Goal: Communication & Community: Answer question/provide support

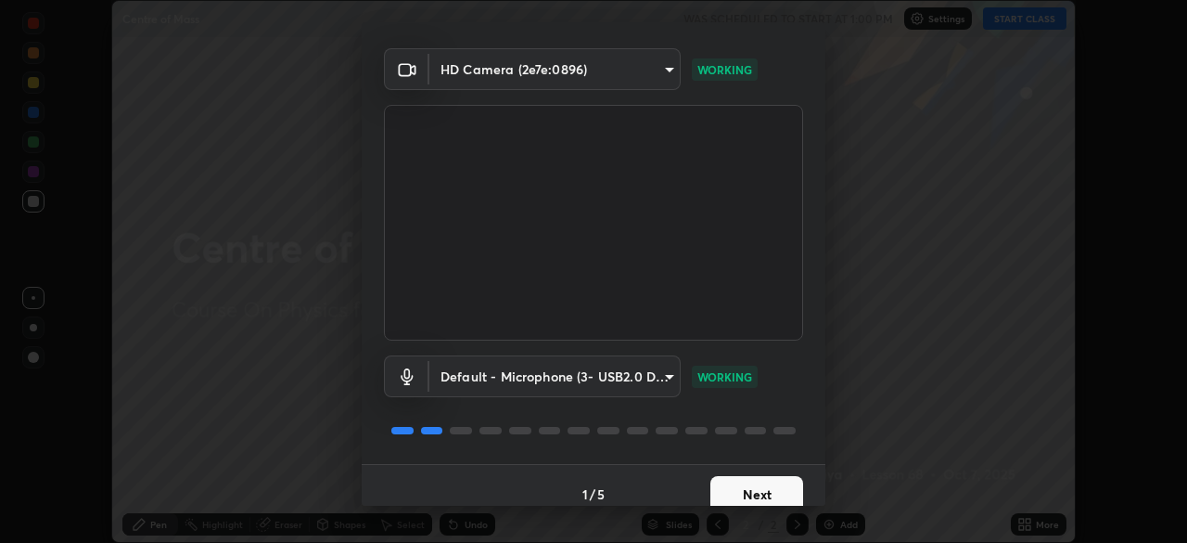
scroll to position [66, 0]
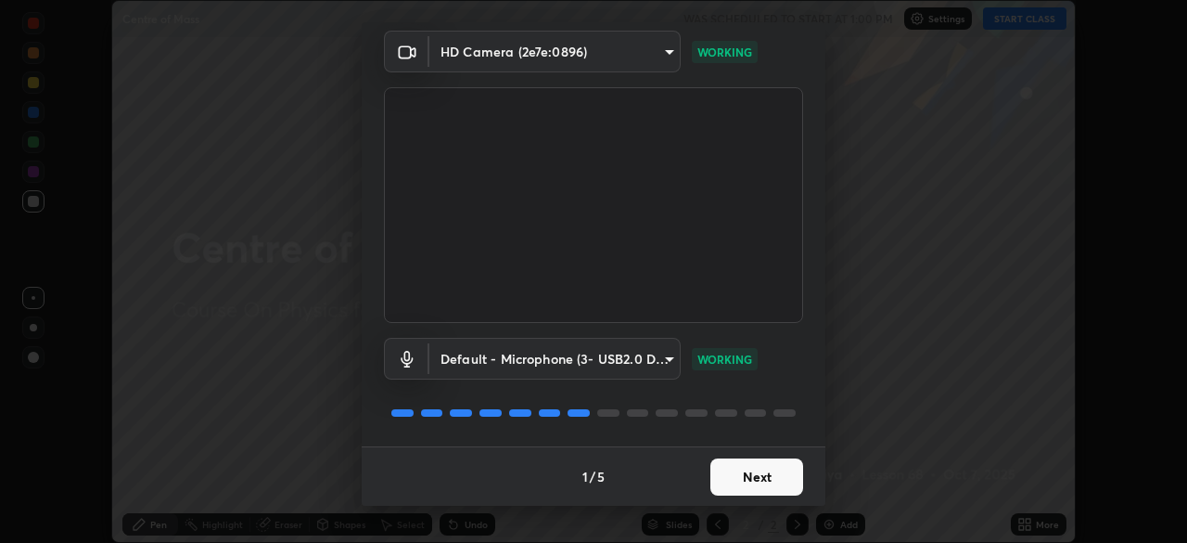
click at [747, 479] on button "Next" at bounding box center [756, 476] width 93 height 37
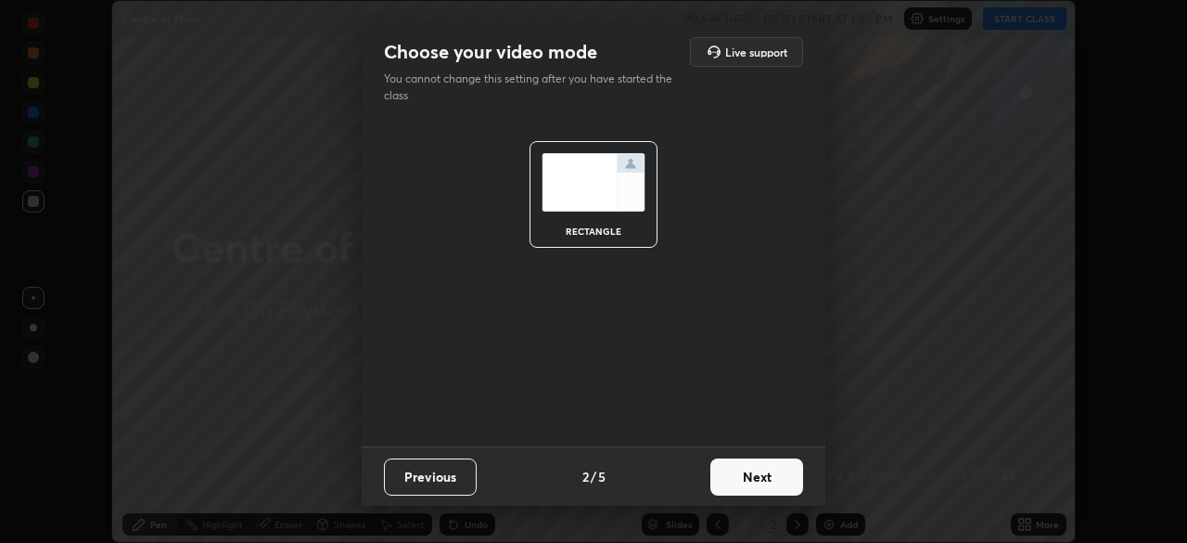
scroll to position [0, 0]
click at [755, 476] on button "Next" at bounding box center [756, 476] width 93 height 37
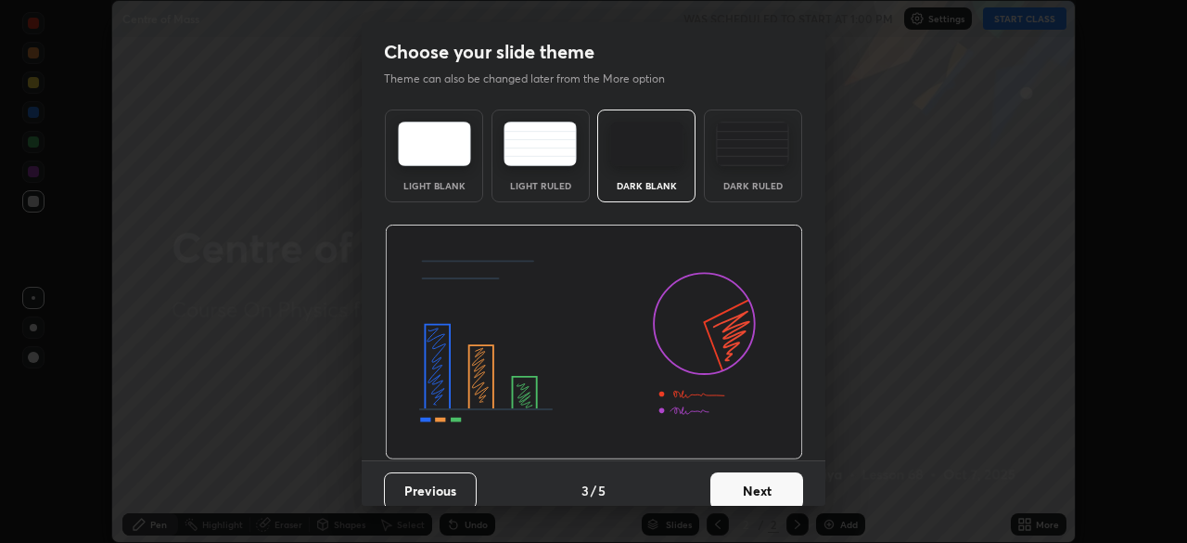
click at [770, 491] on button "Next" at bounding box center [756, 490] width 93 height 37
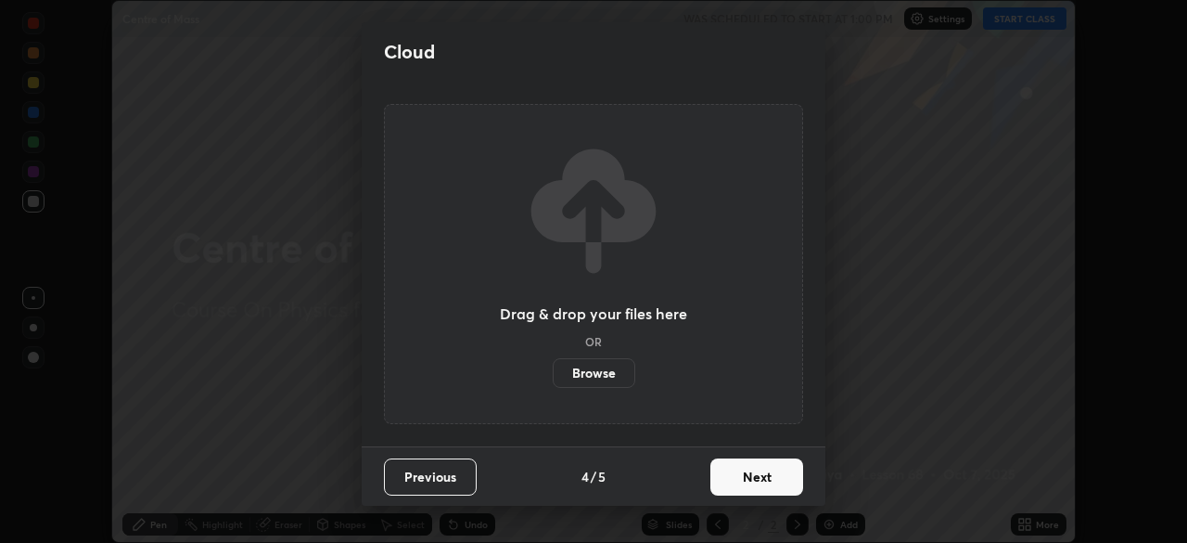
click at [767, 484] on button "Next" at bounding box center [756, 476] width 93 height 37
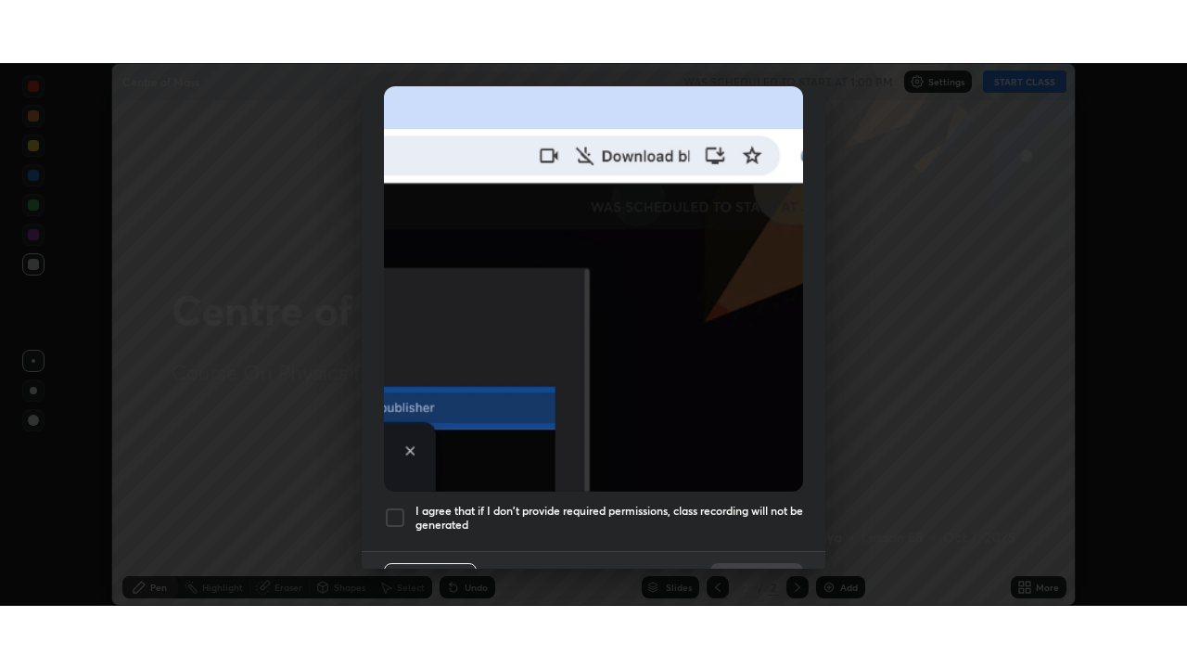
scroll to position [444, 0]
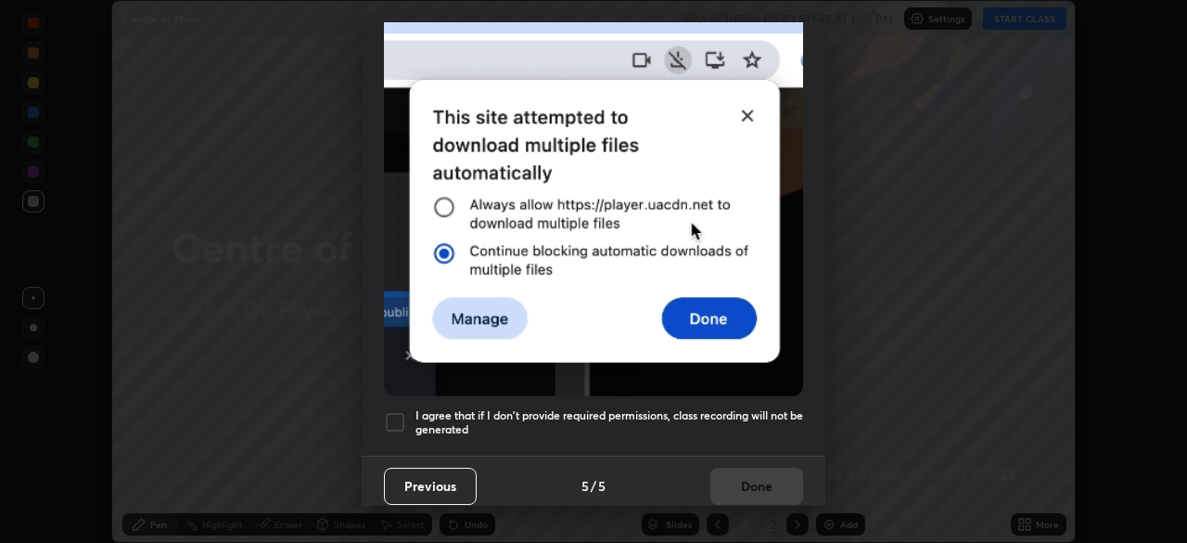
click at [399, 417] on div at bounding box center [395, 422] width 22 height 22
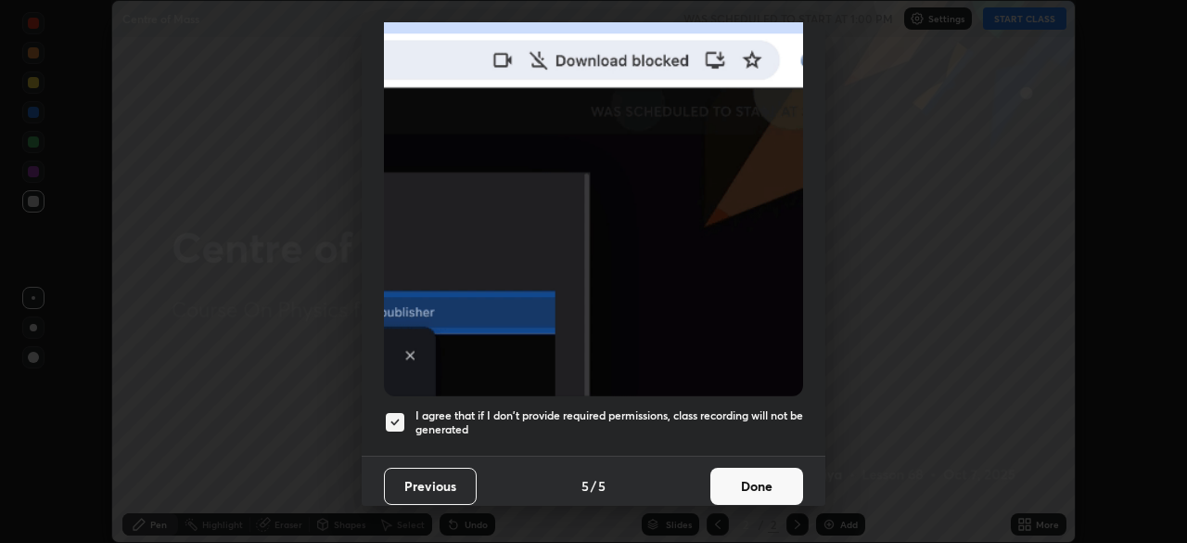
click at [747, 475] on button "Done" at bounding box center [756, 485] width 93 height 37
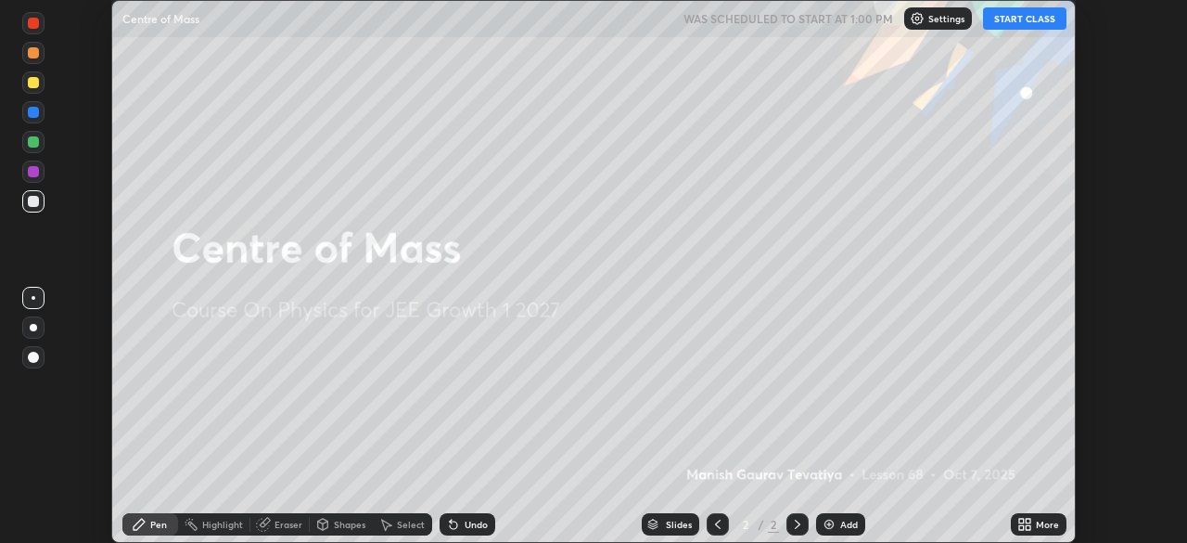
click at [1028, 528] on icon at bounding box center [1028, 527] width 5 height 5
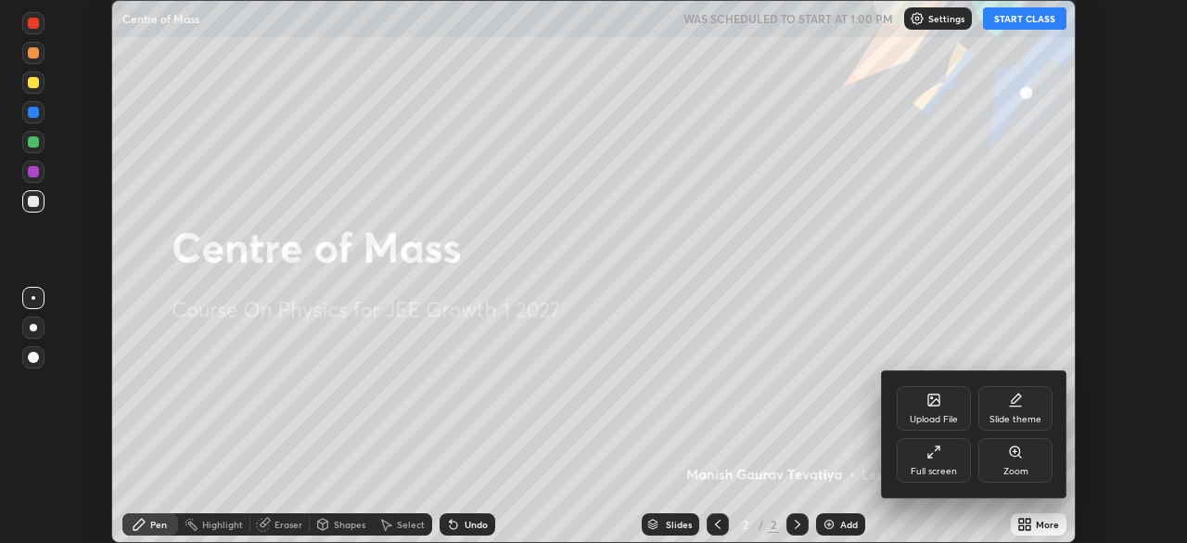
click at [926, 461] on div "Full screen" at bounding box center [934, 460] width 74 height 45
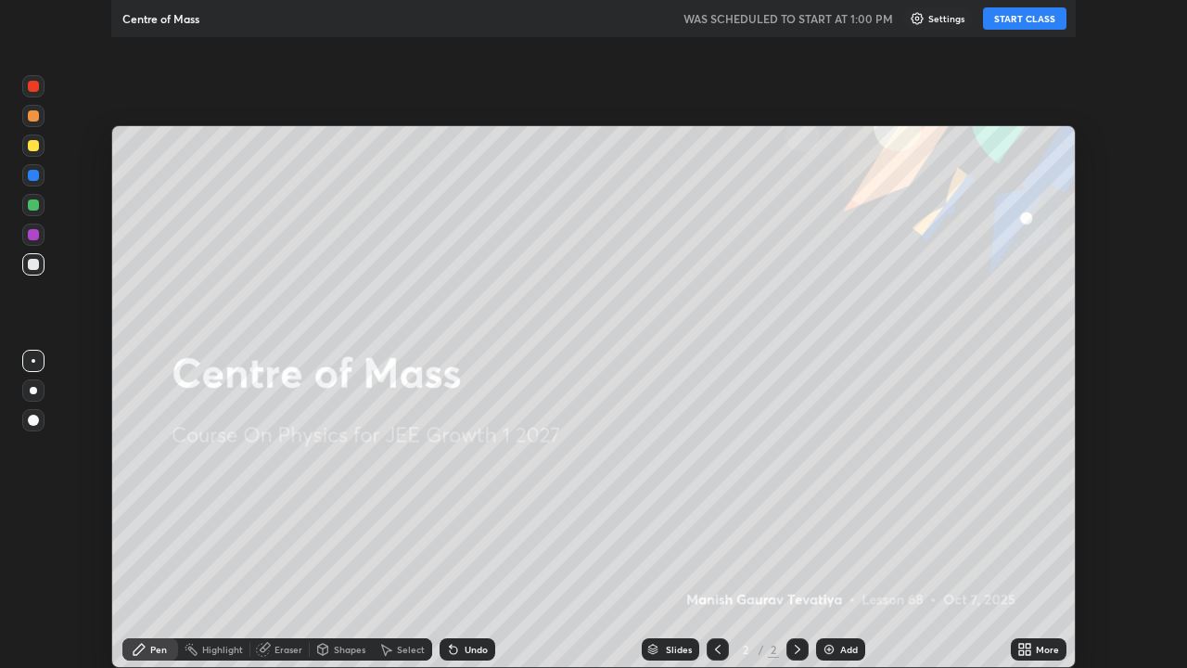
scroll to position [668, 1187]
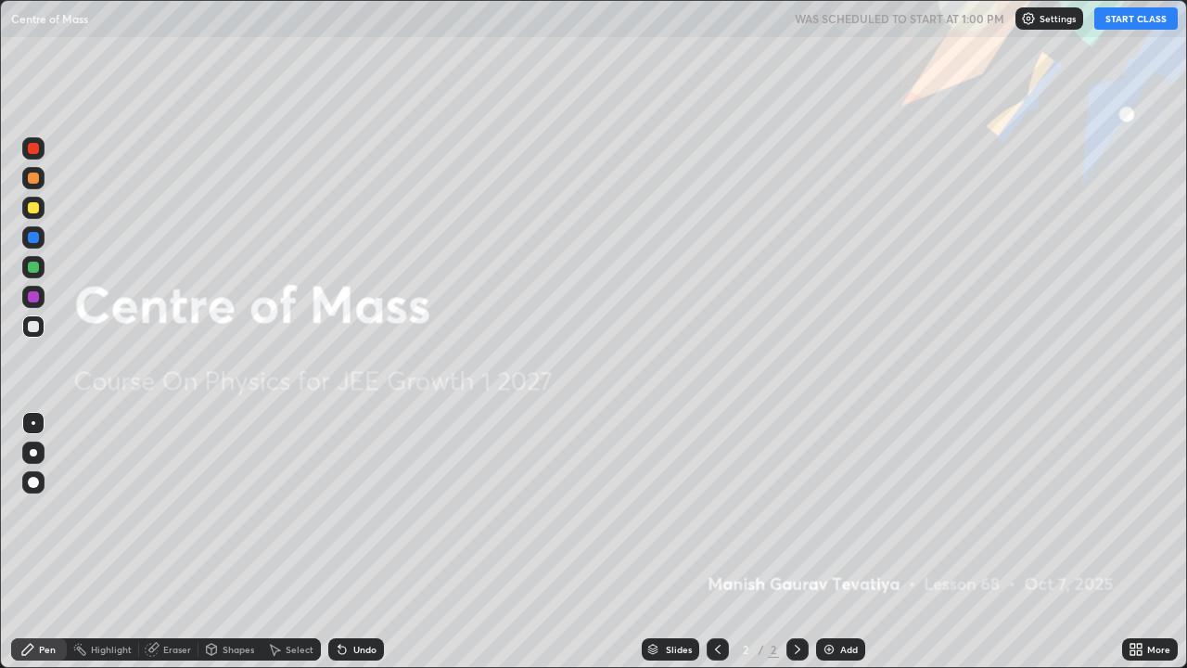
click at [1124, 20] on button "START CLASS" at bounding box center [1135, 18] width 83 height 22
click at [824, 542] on div "Add" at bounding box center [840, 649] width 49 height 22
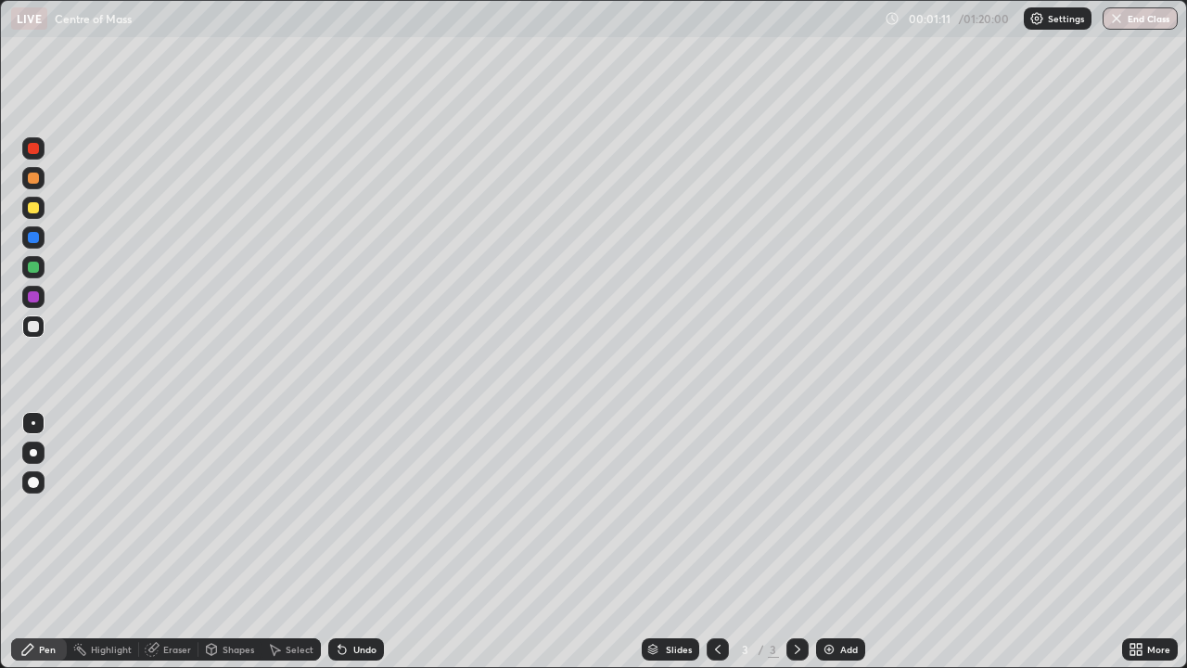
click at [36, 324] on div at bounding box center [33, 326] width 11 height 11
click at [34, 482] on div at bounding box center [33, 482] width 11 height 11
click at [34, 211] on div at bounding box center [33, 207] width 11 height 11
click at [34, 151] on div at bounding box center [33, 148] width 11 height 11
click at [38, 267] on div at bounding box center [33, 267] width 11 height 11
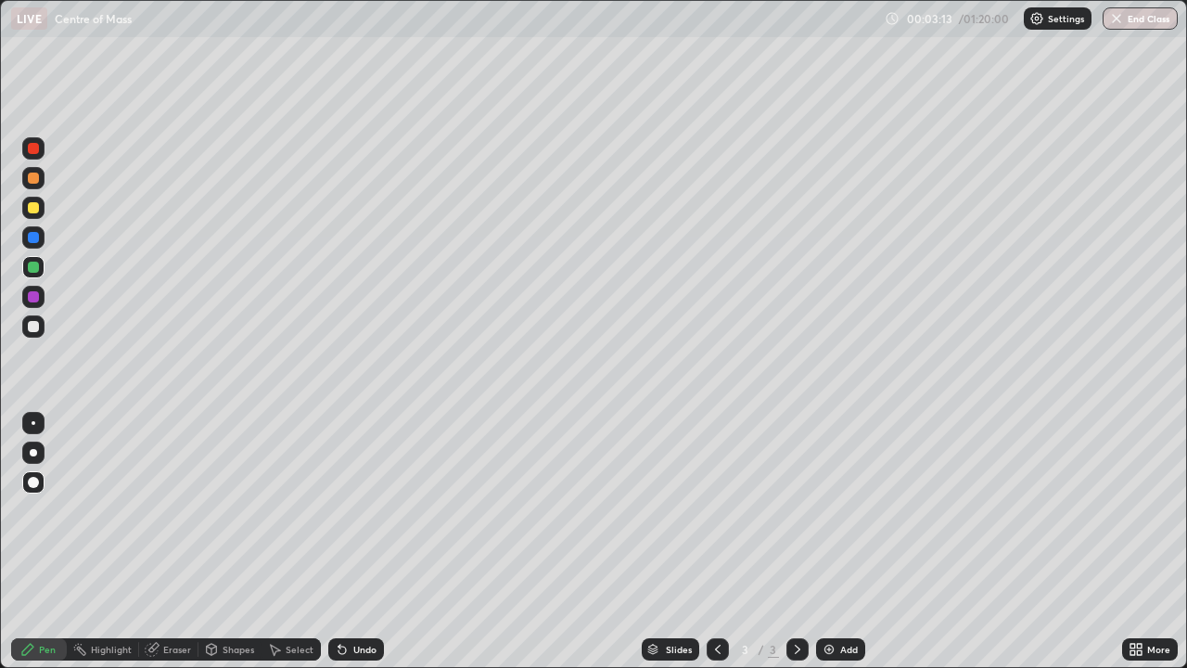
click at [366, 542] on div "Undo" at bounding box center [364, 649] width 23 height 9
click at [369, 542] on div "Undo" at bounding box center [356, 649] width 56 height 22
click at [364, 542] on div "Undo" at bounding box center [356, 649] width 56 height 22
click at [33, 152] on div at bounding box center [33, 148] width 11 height 11
click at [36, 211] on div at bounding box center [33, 207] width 11 height 11
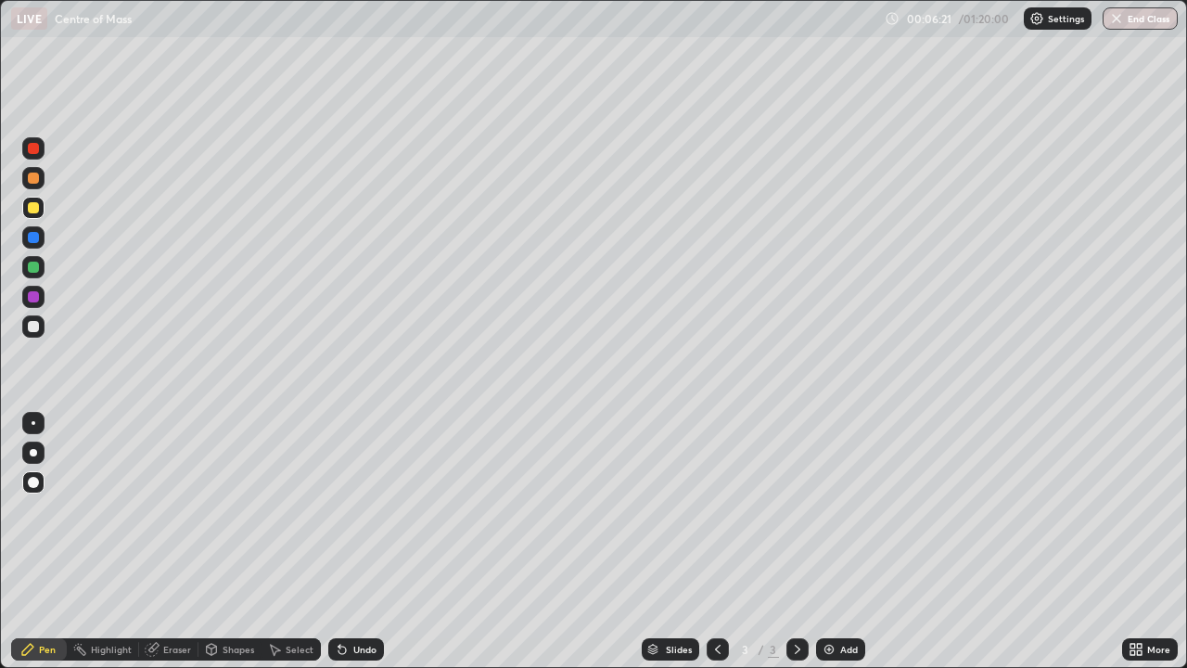
click at [359, 542] on div "Undo" at bounding box center [364, 649] width 23 height 9
click at [38, 152] on div at bounding box center [33, 148] width 11 height 11
click at [32, 211] on div at bounding box center [33, 207] width 11 height 11
click at [361, 542] on div "Undo" at bounding box center [364, 649] width 23 height 9
click at [360, 542] on div "Undo" at bounding box center [364, 649] width 23 height 9
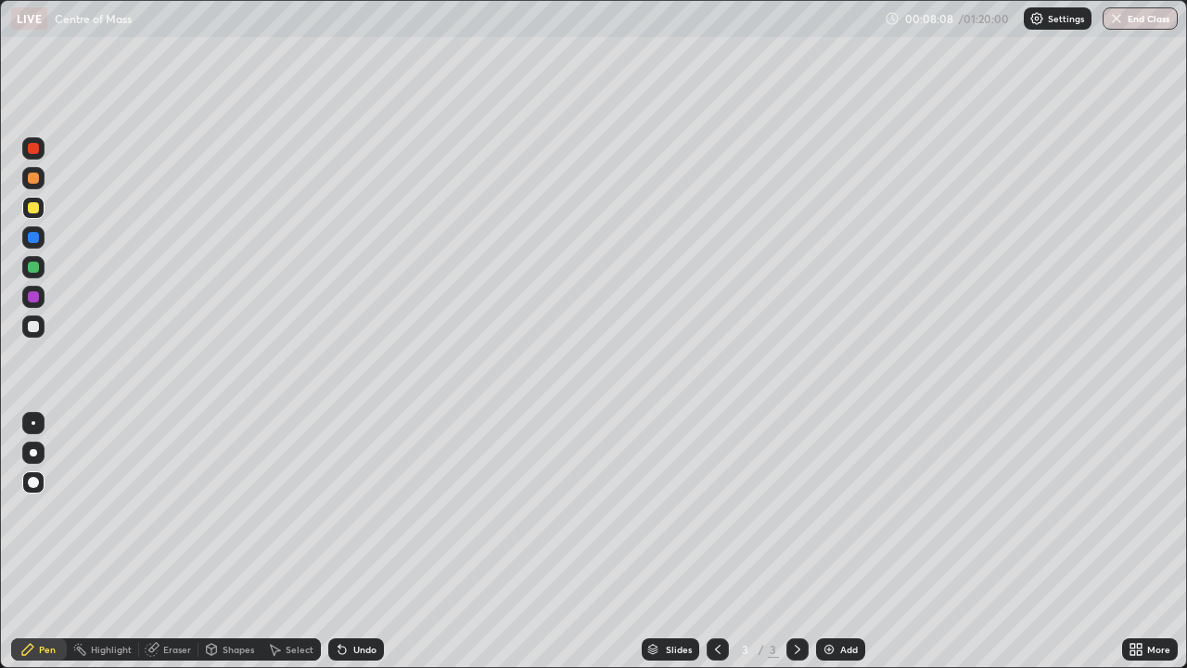
click at [357, 542] on div "Undo" at bounding box center [356, 649] width 56 height 22
click at [353, 542] on div "Undo" at bounding box center [356, 649] width 56 height 22
click at [356, 542] on div "Undo" at bounding box center [356, 649] width 56 height 22
click at [353, 542] on div "Undo" at bounding box center [356, 649] width 56 height 22
click at [356, 542] on div "Undo" at bounding box center [356, 649] width 56 height 22
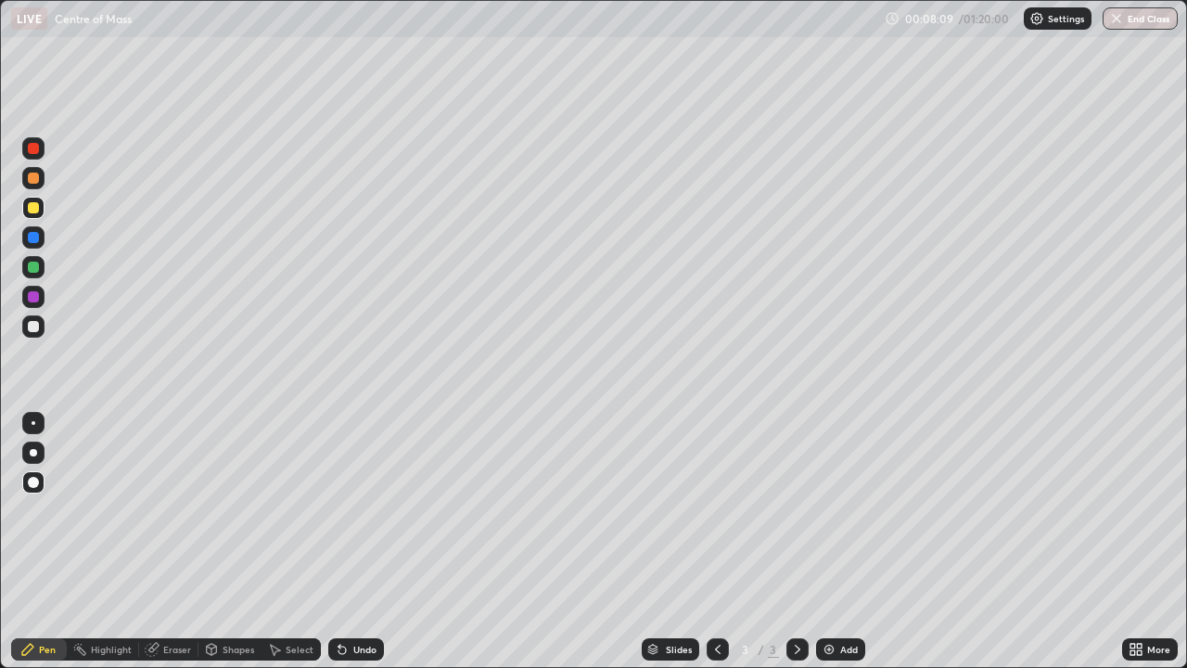
click at [354, 542] on div "Undo" at bounding box center [356, 649] width 56 height 22
click at [352, 542] on div "Undo" at bounding box center [356, 649] width 56 height 22
click at [349, 542] on div "Undo" at bounding box center [356, 649] width 56 height 22
click at [351, 542] on div "Undo" at bounding box center [356, 649] width 56 height 22
click at [25, 272] on div at bounding box center [33, 267] width 22 height 22
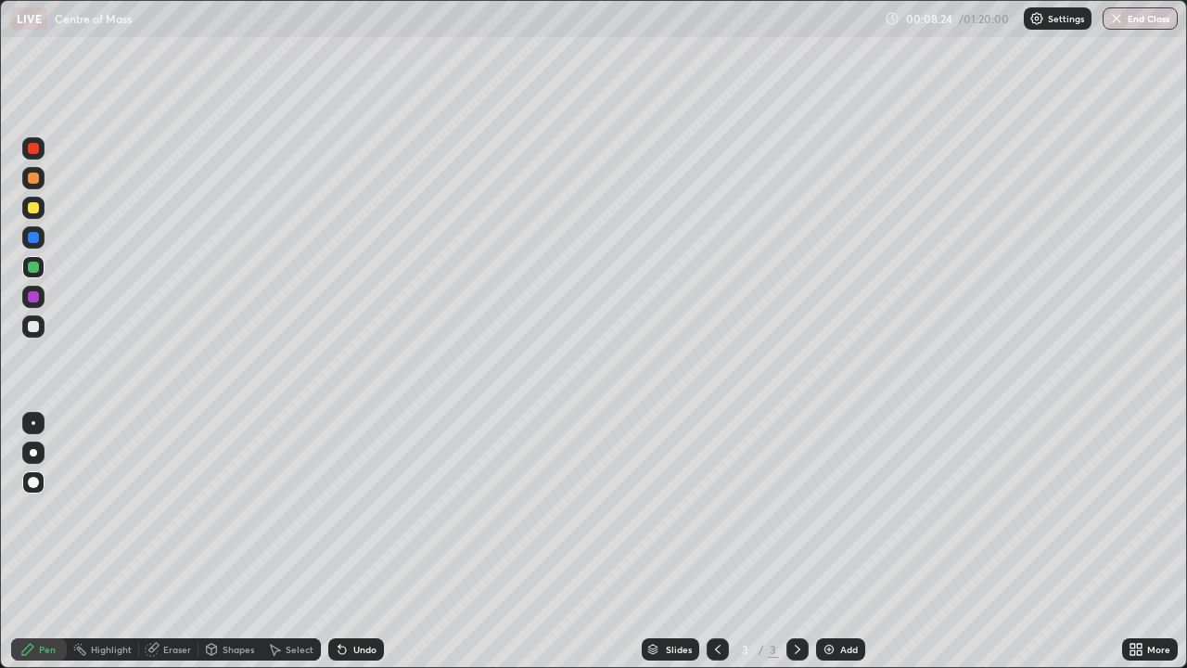
click at [363, 542] on div "Undo" at bounding box center [364, 649] width 23 height 9
click at [360, 542] on div "Undo" at bounding box center [364, 649] width 23 height 9
click at [359, 542] on div "Undo" at bounding box center [364, 649] width 23 height 9
click at [355, 542] on div "Undo" at bounding box center [356, 649] width 56 height 22
click at [360, 542] on div "Undo" at bounding box center [364, 649] width 23 height 9
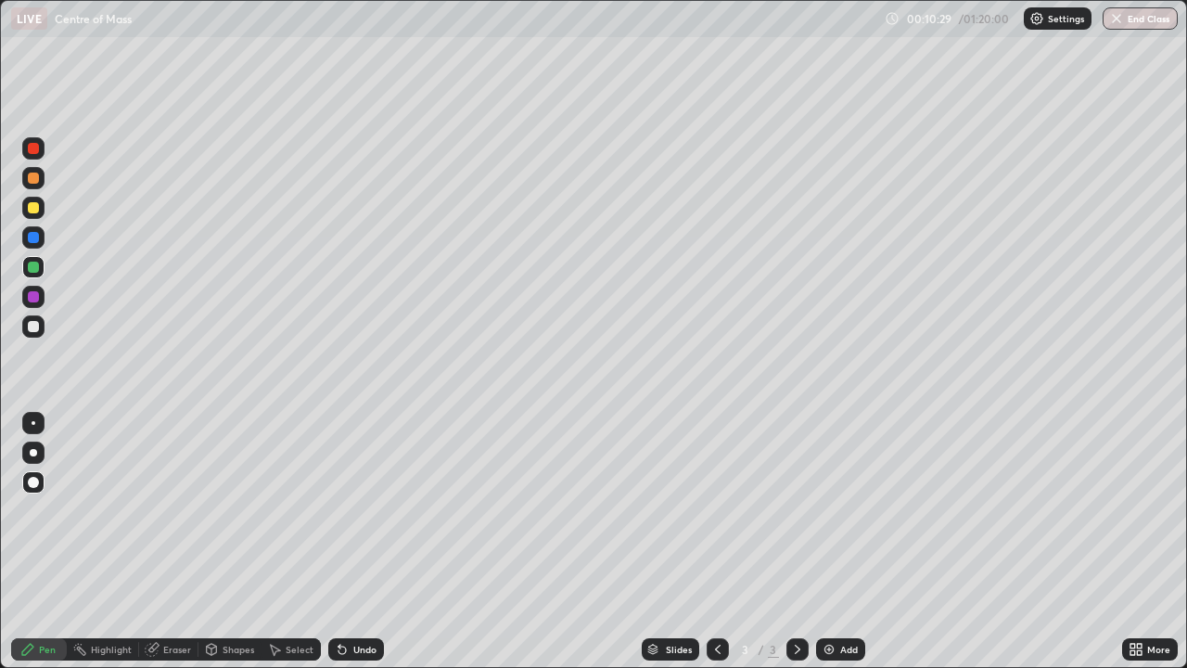
click at [842, 542] on div "Add" at bounding box center [849, 649] width 18 height 9
click at [35, 327] on div at bounding box center [33, 326] width 11 height 11
click at [36, 209] on div at bounding box center [33, 207] width 11 height 11
click at [33, 180] on div at bounding box center [33, 177] width 11 height 11
click at [32, 267] on div at bounding box center [33, 267] width 11 height 11
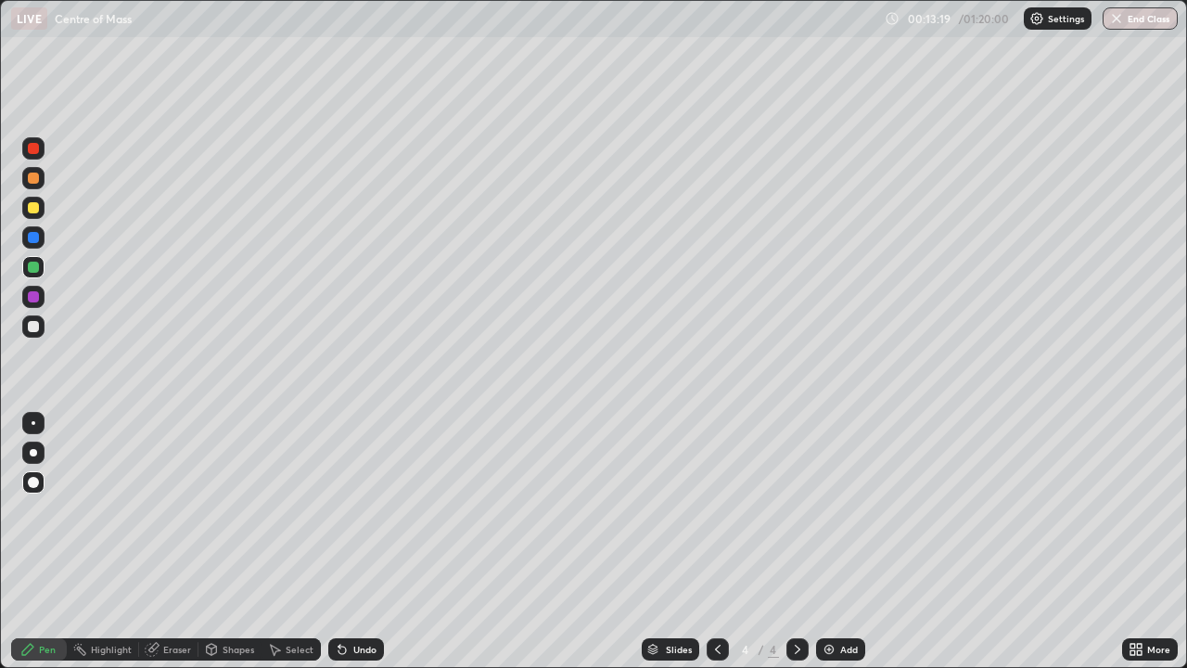
click at [353, 542] on div "Undo" at bounding box center [364, 649] width 23 height 9
click at [356, 542] on div "Undo" at bounding box center [356, 649] width 56 height 22
click at [32, 297] on div at bounding box center [33, 296] width 11 height 11
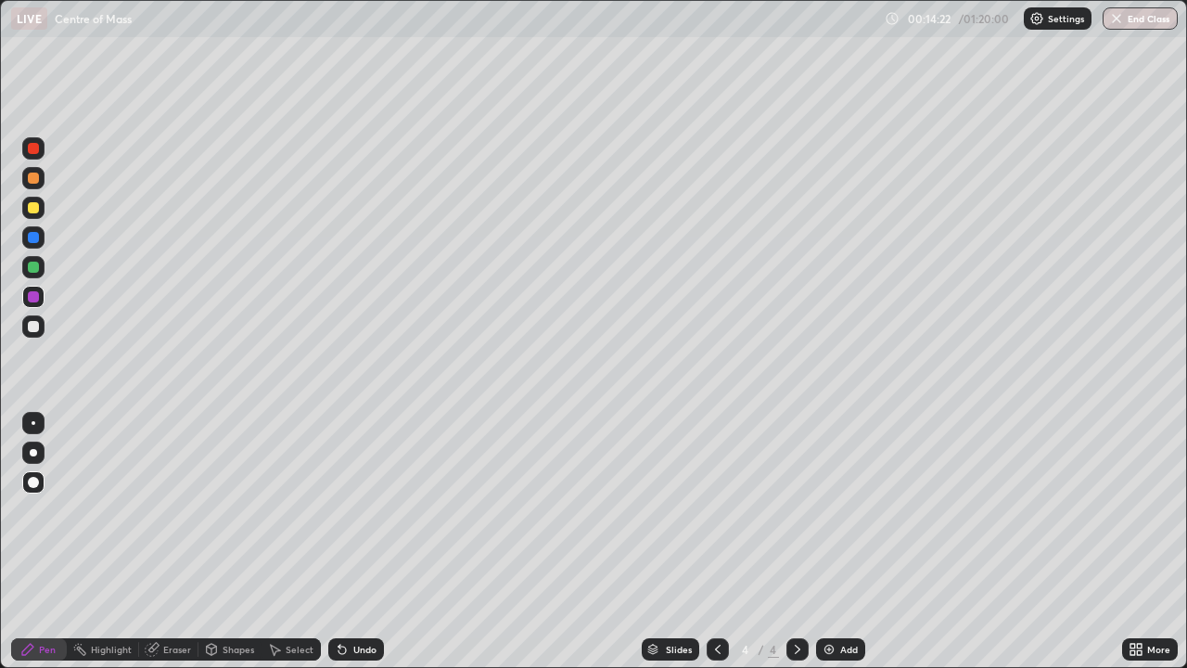
click at [363, 542] on div "Undo" at bounding box center [364, 649] width 23 height 9
click at [36, 269] on div at bounding box center [33, 267] width 11 height 11
click at [31, 143] on div at bounding box center [33, 148] width 11 height 11
click at [359, 542] on div "Undo" at bounding box center [364, 649] width 23 height 9
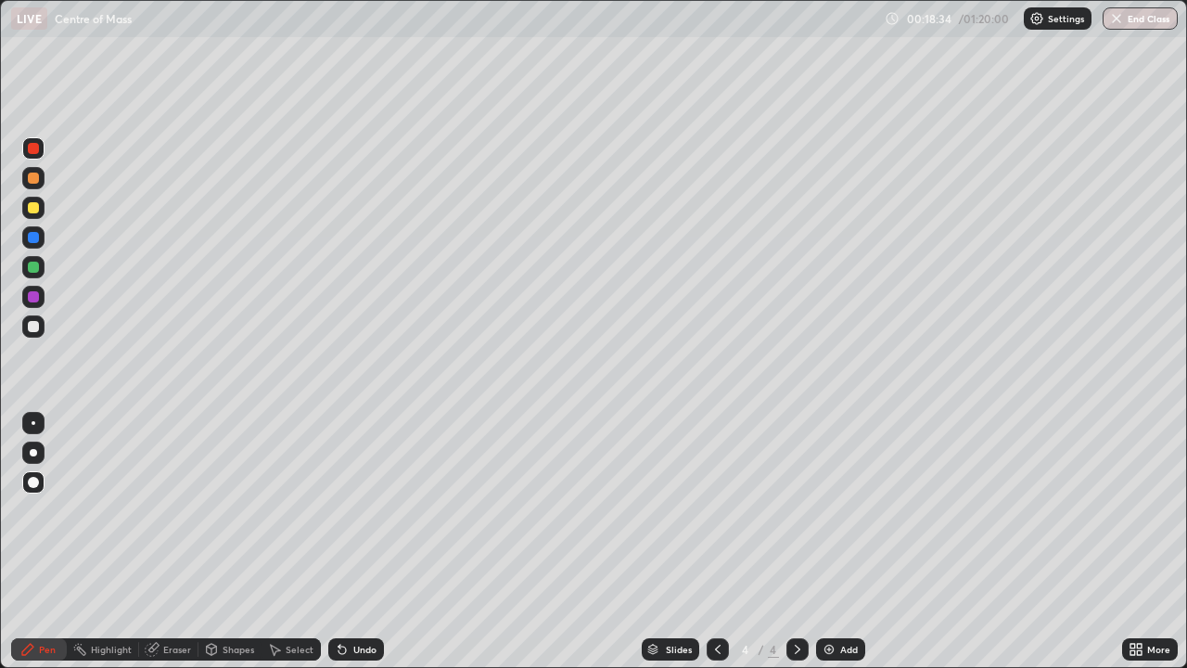
click at [363, 542] on div "Undo" at bounding box center [364, 649] width 23 height 9
click at [34, 178] on div at bounding box center [33, 177] width 11 height 11
click at [32, 270] on div at bounding box center [33, 267] width 11 height 11
click at [36, 209] on div at bounding box center [33, 207] width 11 height 11
click at [836, 542] on div "Add" at bounding box center [840, 649] width 49 height 22
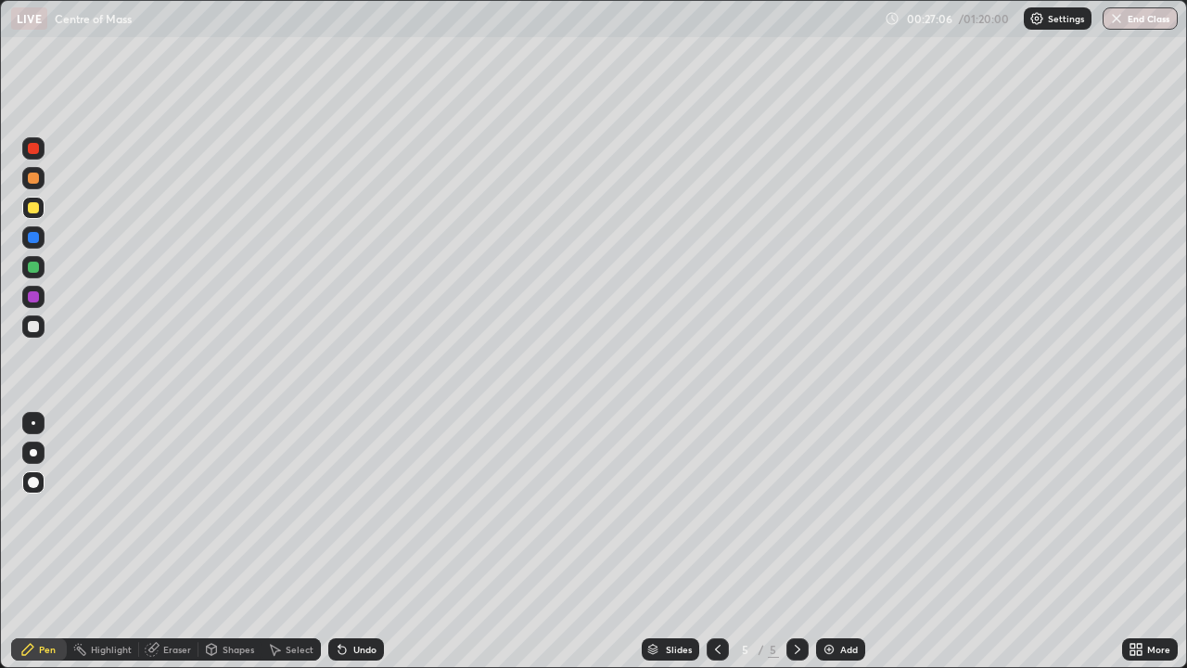
click at [32, 152] on div at bounding box center [33, 148] width 11 height 11
click at [33, 209] on div at bounding box center [33, 207] width 11 height 11
click at [35, 185] on div at bounding box center [33, 178] width 22 height 22
click at [36, 240] on div at bounding box center [33, 237] width 11 height 11
click at [30, 269] on div at bounding box center [33, 267] width 11 height 11
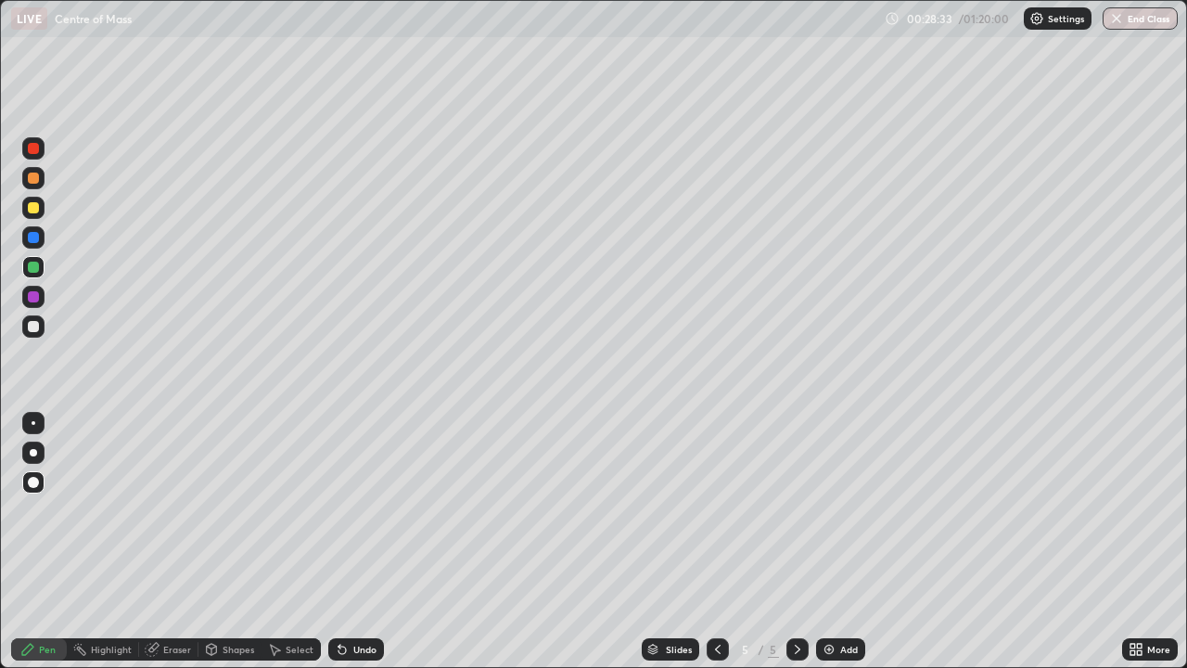
click at [355, 542] on div "Undo" at bounding box center [364, 649] width 23 height 9
click at [35, 211] on div at bounding box center [33, 207] width 11 height 11
click at [33, 295] on div at bounding box center [33, 296] width 11 height 11
click at [356, 542] on div "Undo" at bounding box center [364, 649] width 23 height 9
click at [361, 542] on div "Undo" at bounding box center [364, 649] width 23 height 9
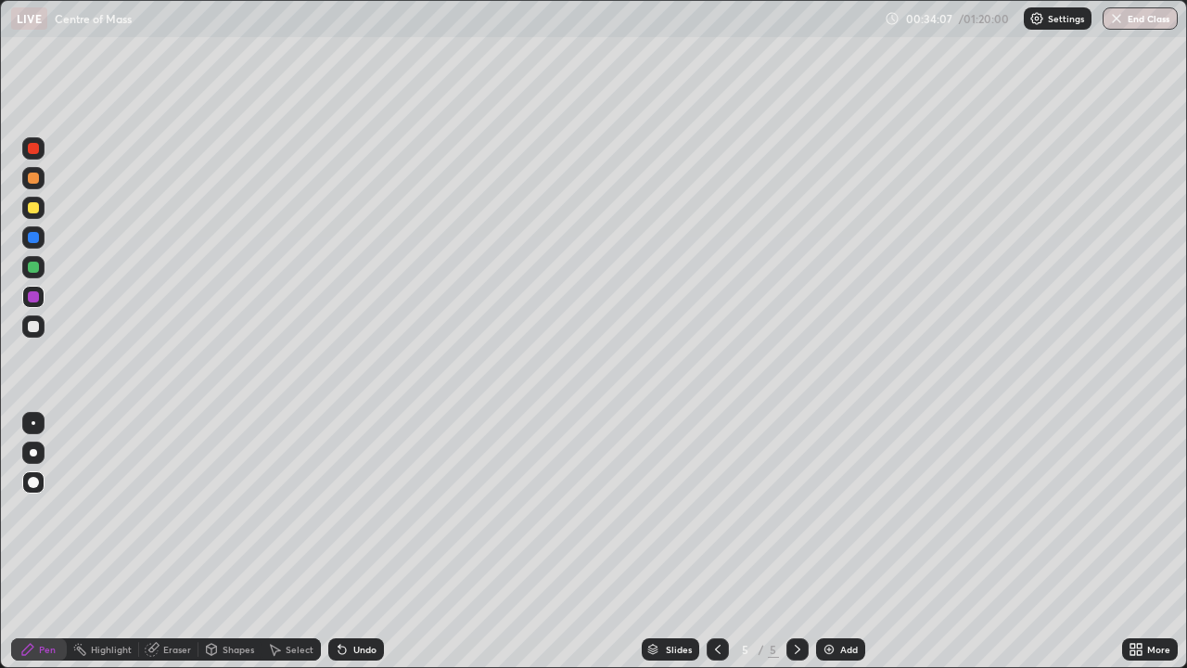
click at [840, 542] on div "Add" at bounding box center [849, 649] width 18 height 9
click at [35, 181] on div at bounding box center [33, 177] width 11 height 11
click at [32, 149] on div at bounding box center [33, 148] width 11 height 11
click at [32, 209] on div at bounding box center [33, 207] width 11 height 11
click at [339, 542] on icon at bounding box center [341, 649] width 7 height 7
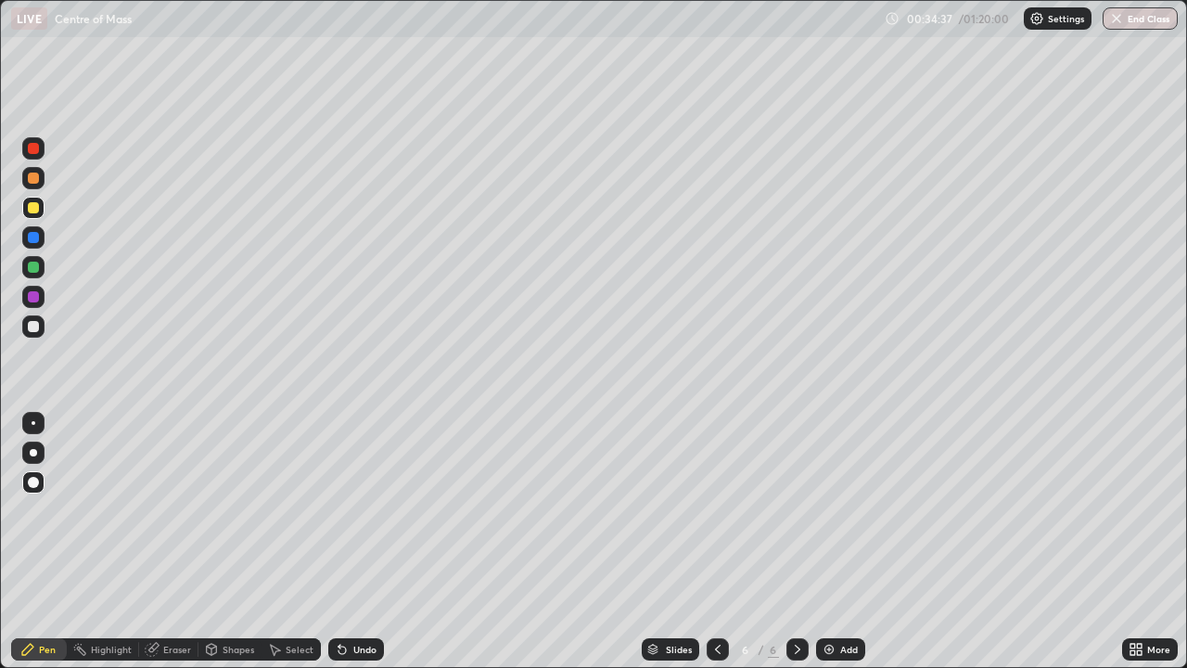
click at [347, 542] on div "Undo" at bounding box center [356, 649] width 56 height 22
click at [32, 150] on div at bounding box center [33, 148] width 11 height 11
click at [30, 267] on div at bounding box center [33, 267] width 11 height 11
click at [361, 542] on div "Undo" at bounding box center [364, 649] width 23 height 9
click at [356, 542] on div "Undo" at bounding box center [356, 649] width 56 height 22
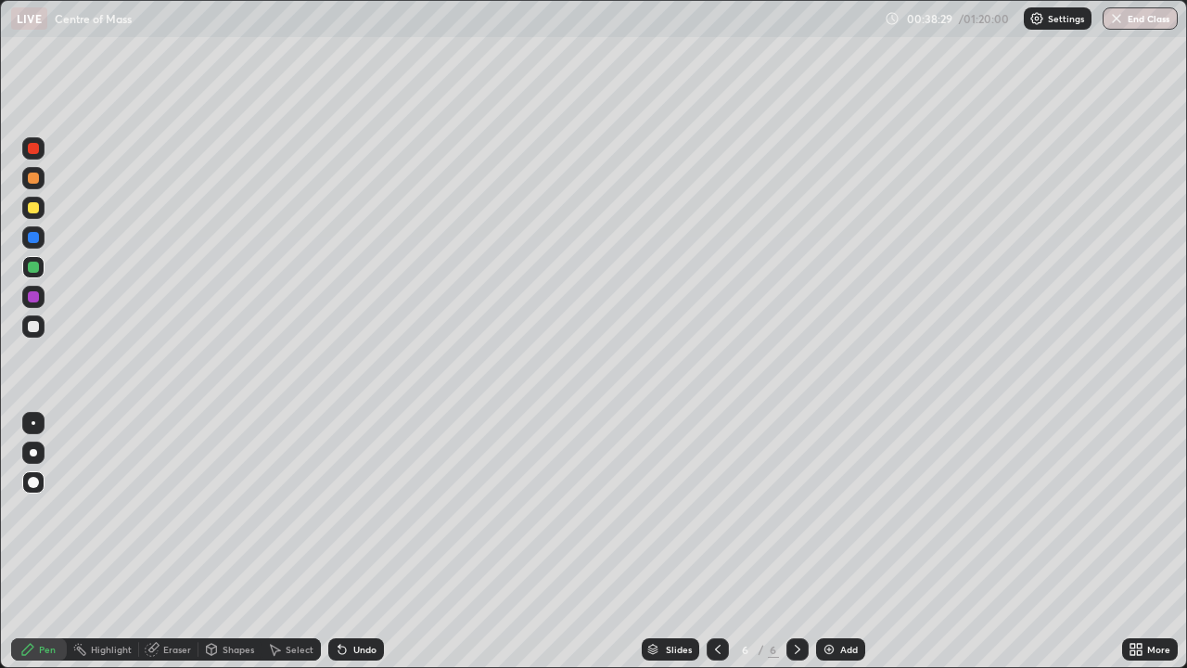
click at [33, 210] on div at bounding box center [33, 207] width 11 height 11
click at [32, 327] on div at bounding box center [33, 326] width 11 height 11
click at [356, 542] on div "Undo" at bounding box center [364, 649] width 23 height 9
click at [364, 542] on div "Undo" at bounding box center [364, 649] width 23 height 9
click at [361, 542] on div "Undo" at bounding box center [364, 649] width 23 height 9
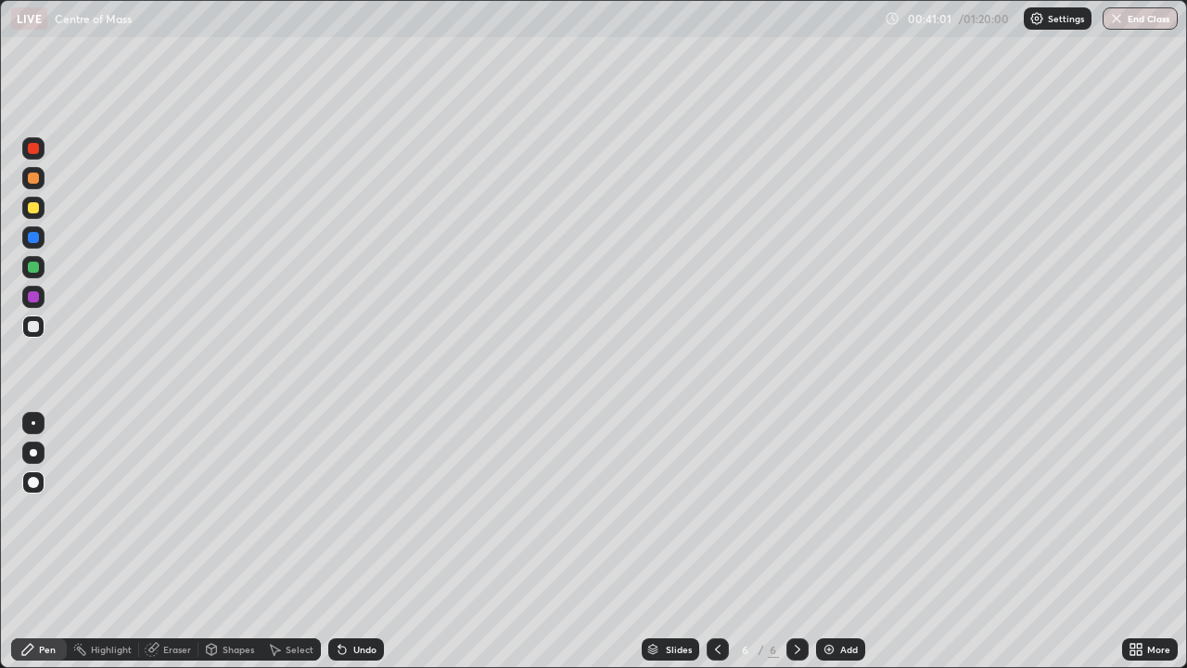
click at [361, 542] on div "Undo" at bounding box center [356, 649] width 56 height 22
click at [837, 542] on div "Add" at bounding box center [840, 649] width 49 height 22
click at [35, 271] on div at bounding box center [33, 267] width 11 height 11
click at [351, 542] on div "Undo" at bounding box center [356, 649] width 56 height 22
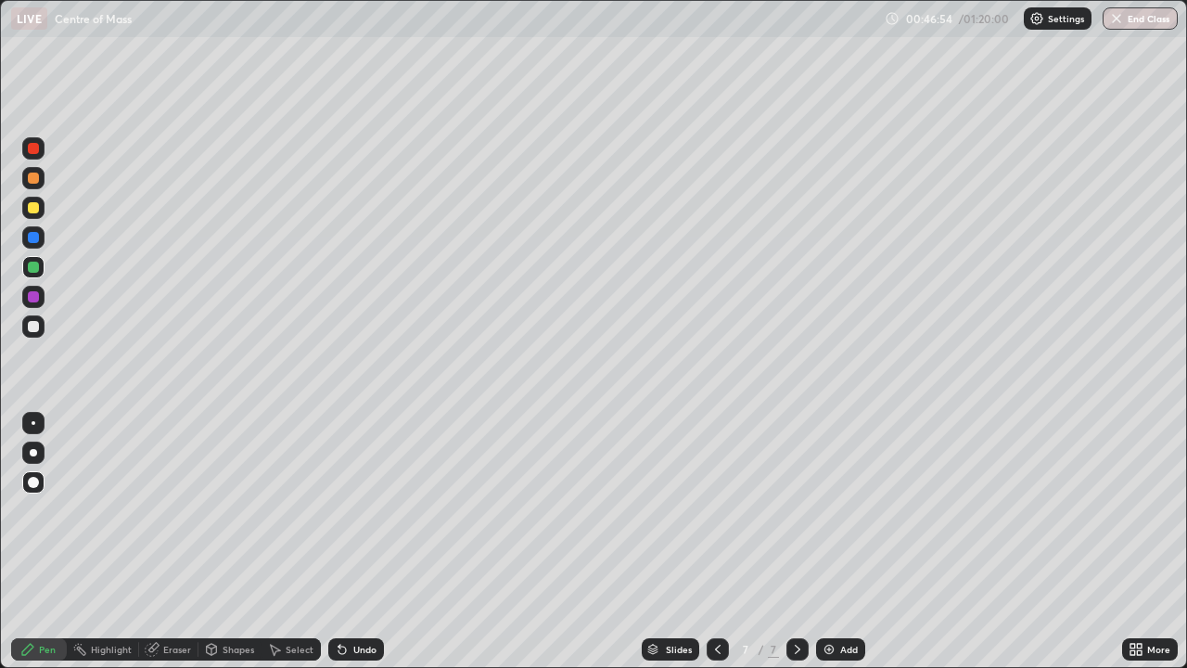
click at [32, 330] on div at bounding box center [33, 326] width 11 height 11
click at [33, 151] on div at bounding box center [33, 148] width 11 height 11
click at [31, 269] on div at bounding box center [33, 267] width 11 height 11
click at [33, 206] on div at bounding box center [33, 207] width 11 height 11
click at [355, 542] on div "Undo" at bounding box center [364, 649] width 23 height 9
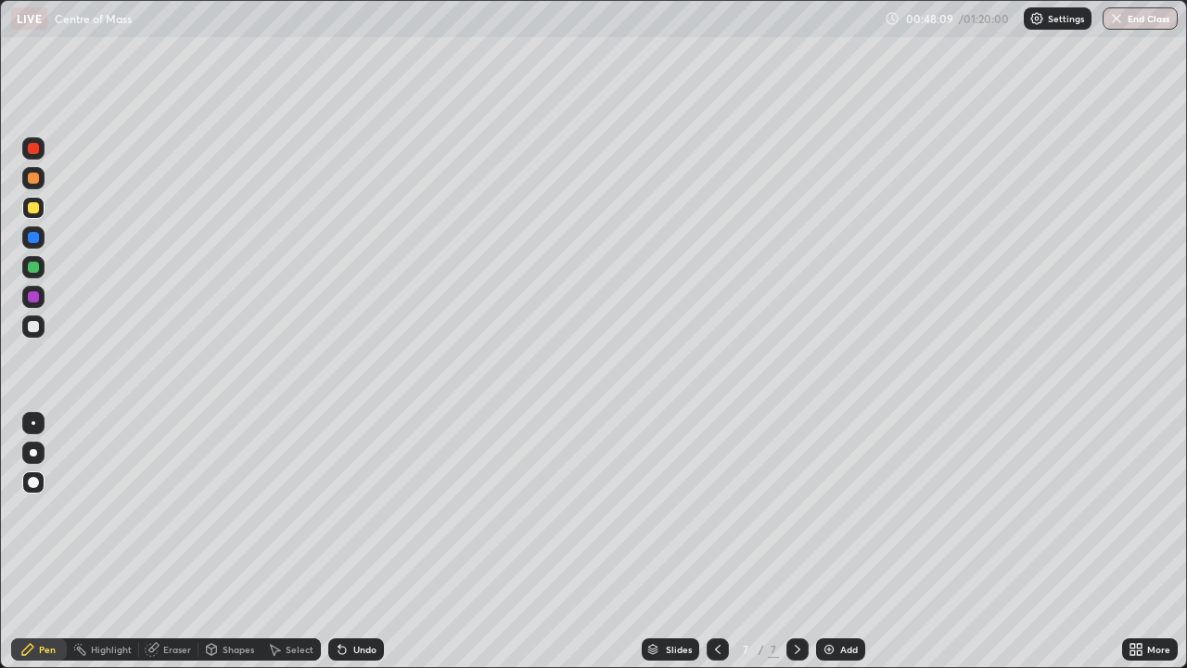
click at [360, 542] on div "Undo" at bounding box center [364, 649] width 23 height 9
click at [354, 542] on div "Undo" at bounding box center [364, 649] width 23 height 9
click at [356, 542] on div "Undo" at bounding box center [364, 649] width 23 height 9
click at [359, 542] on div "Undo" at bounding box center [364, 649] width 23 height 9
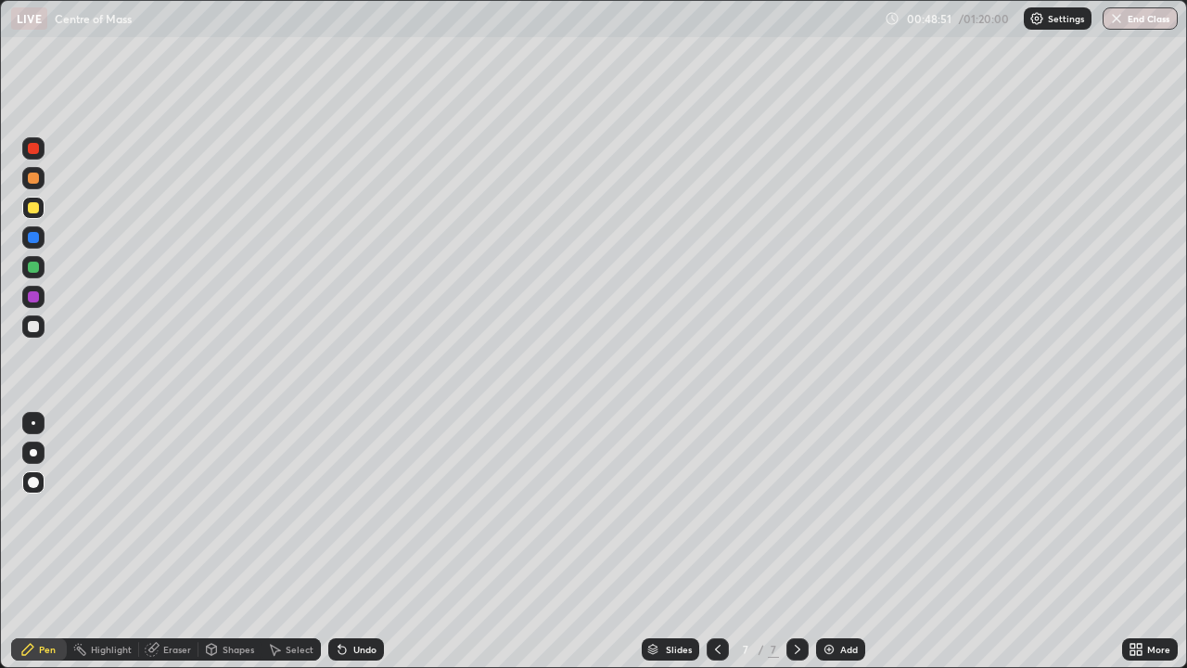
click at [359, 542] on div "Undo" at bounding box center [364, 649] width 23 height 9
click at [33, 297] on div at bounding box center [33, 296] width 11 height 11
click at [366, 542] on div "Undo" at bounding box center [364, 649] width 23 height 9
click at [33, 238] on div at bounding box center [33, 237] width 11 height 11
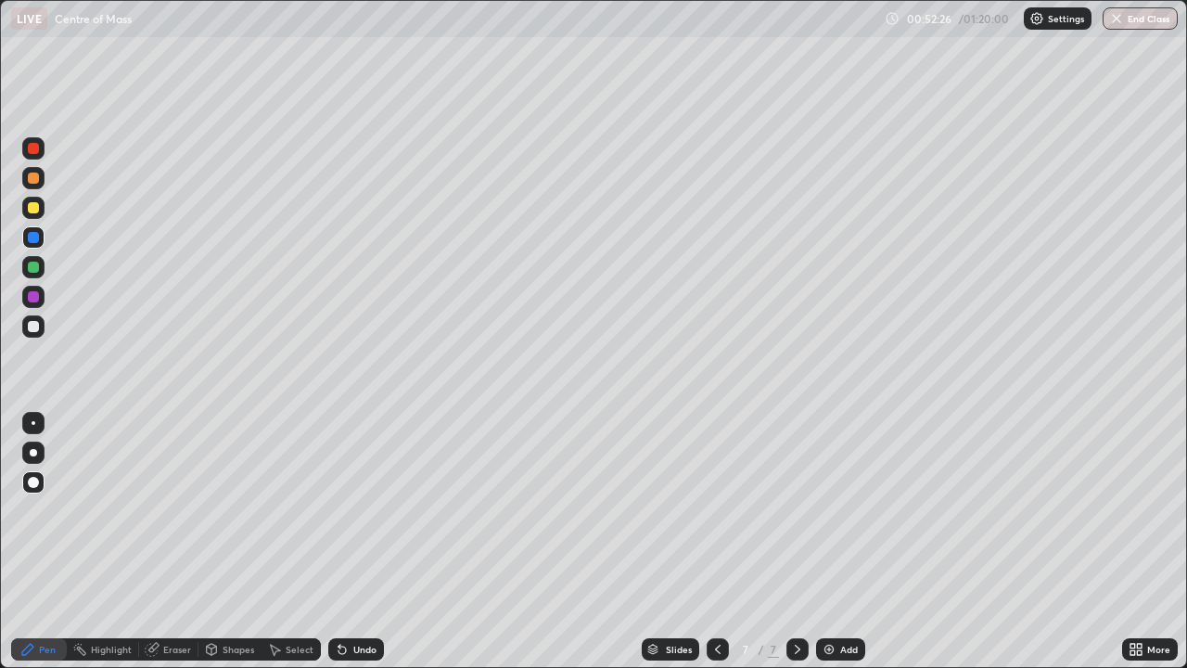
click at [34, 148] on div at bounding box center [33, 148] width 11 height 11
click at [364, 542] on div "Undo" at bounding box center [364, 649] width 23 height 9
click at [363, 542] on div "Undo" at bounding box center [364, 649] width 23 height 9
click at [365, 542] on div "Undo" at bounding box center [364, 649] width 23 height 9
click at [30, 211] on div at bounding box center [33, 207] width 11 height 11
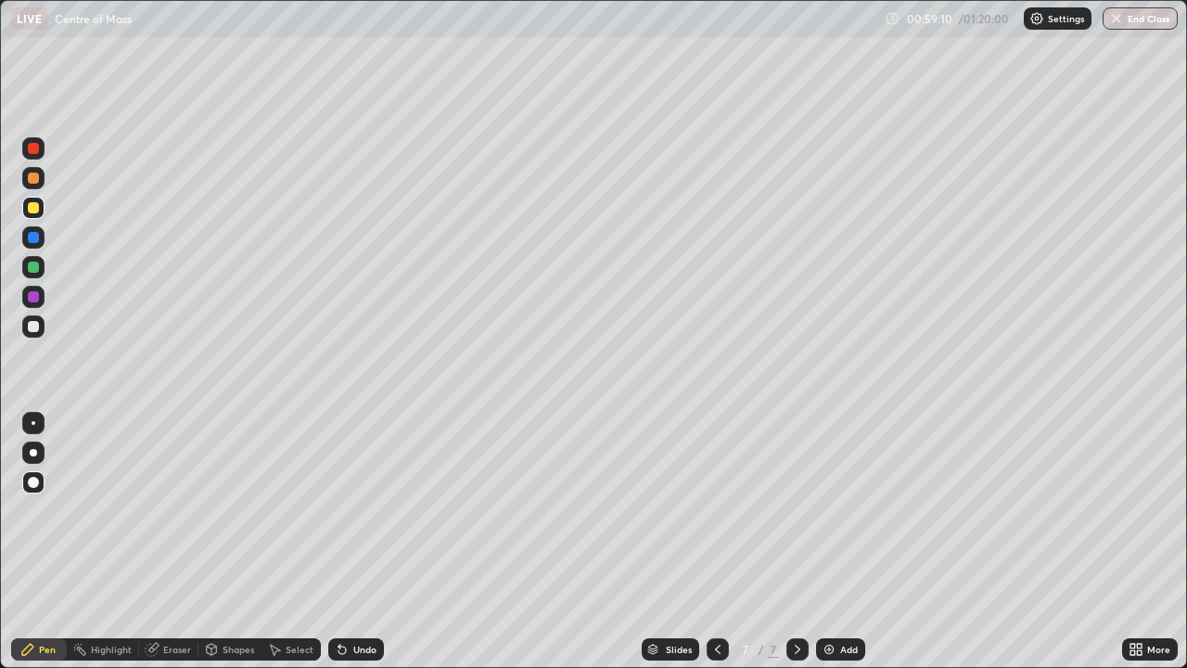
click at [29, 330] on div at bounding box center [33, 326] width 11 height 11
click at [1133, 19] on button "End Class" at bounding box center [1140, 18] width 75 height 22
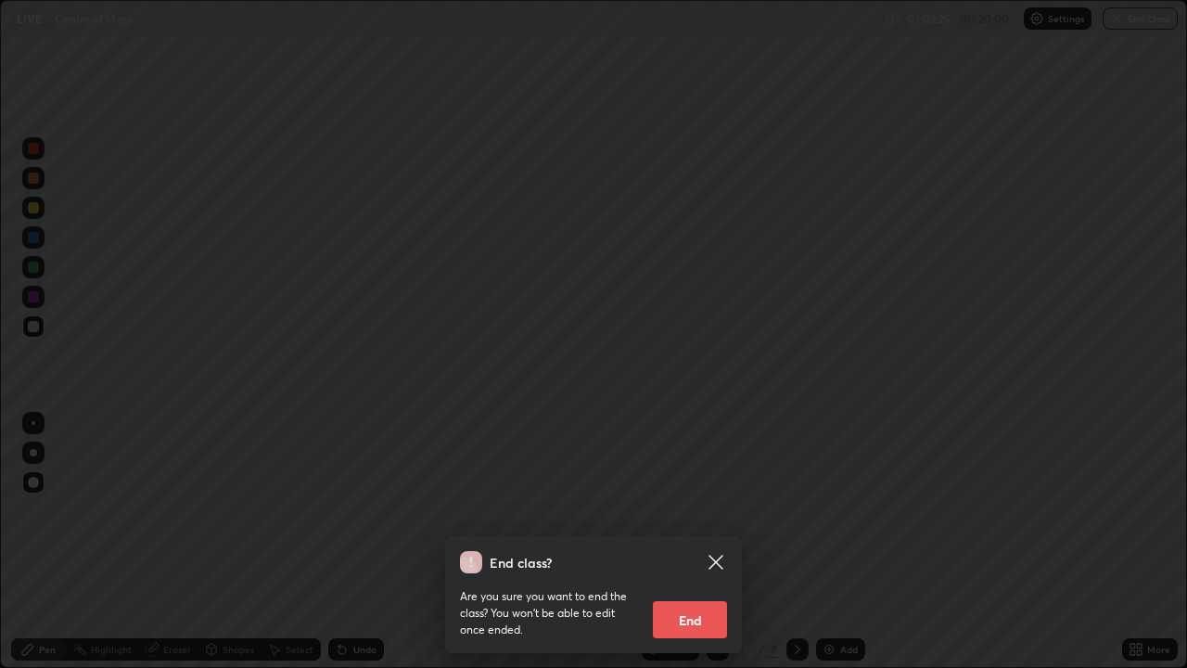
click at [697, 542] on button "End" at bounding box center [690, 619] width 74 height 37
